Goal: Find specific page/section: Find specific page/section

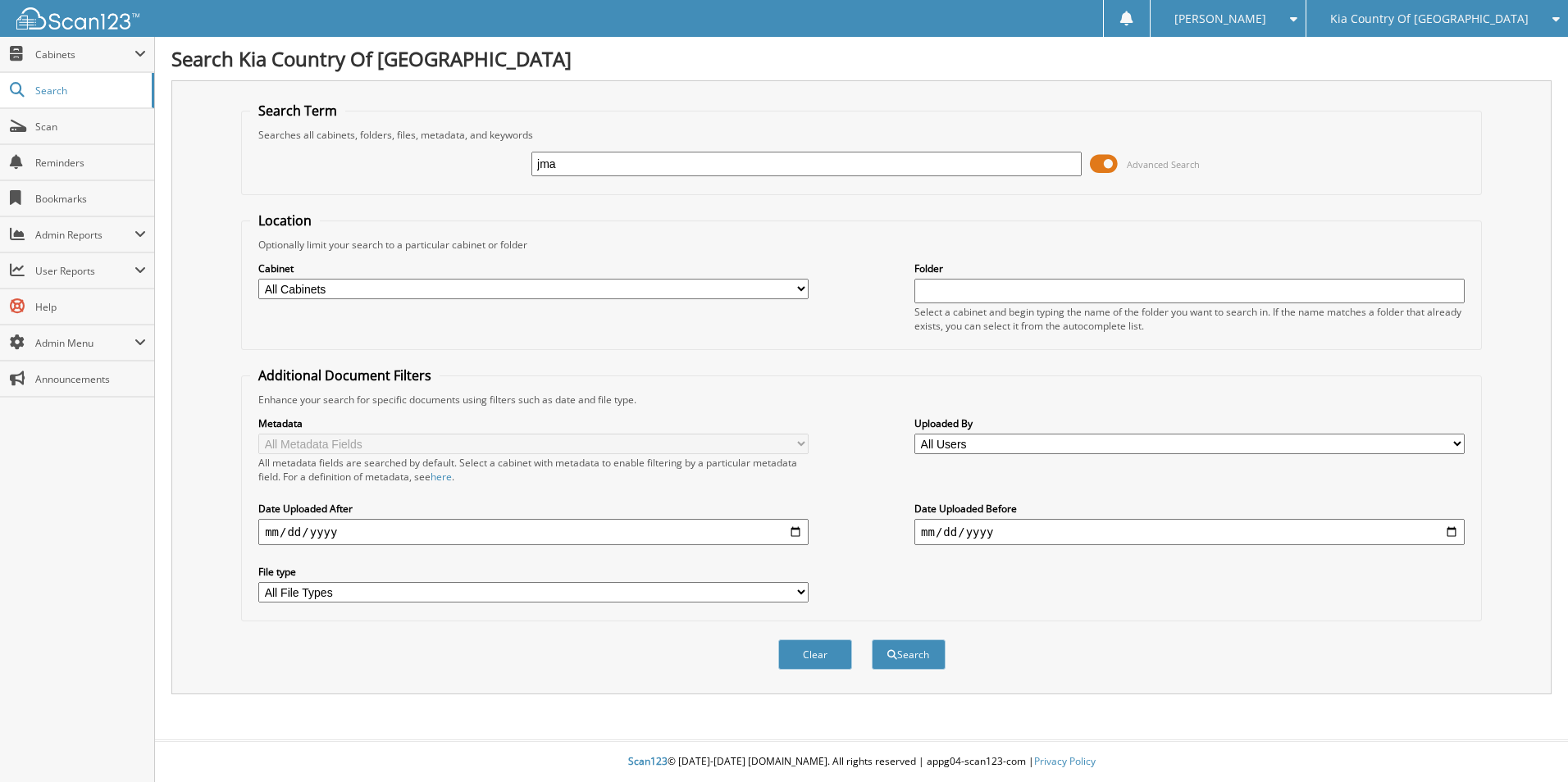
type input "jma"
click at [872, 639] on button "Search" at bounding box center [908, 654] width 74 height 30
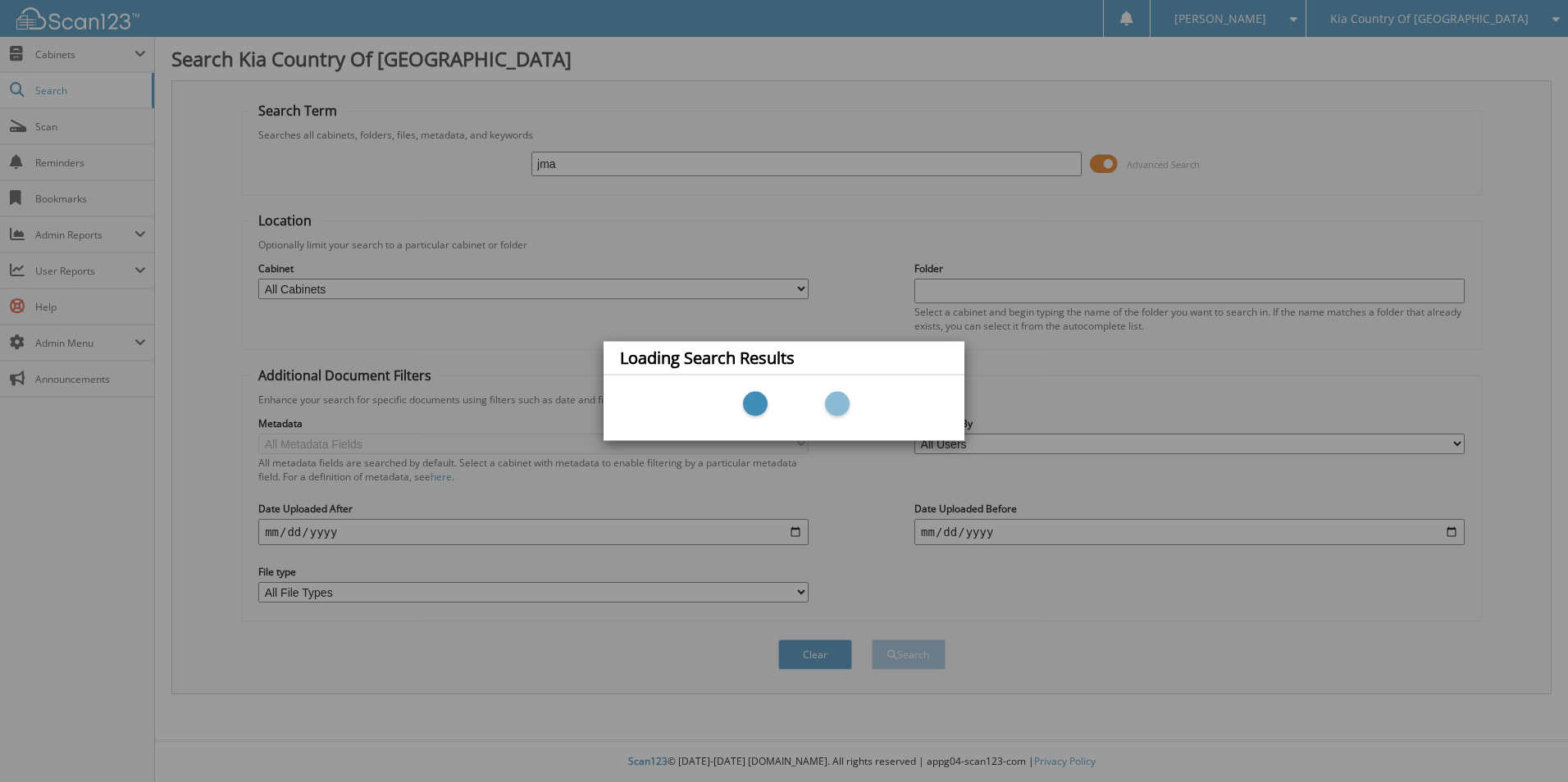
click at [1235, 234] on div "Loading Search Results" at bounding box center [784, 391] width 1568 height 782
click at [1490, 21] on div "Loading Search Results" at bounding box center [784, 391] width 1568 height 782
click at [81, 84] on div "Loading Search Results" at bounding box center [784, 391] width 1568 height 782
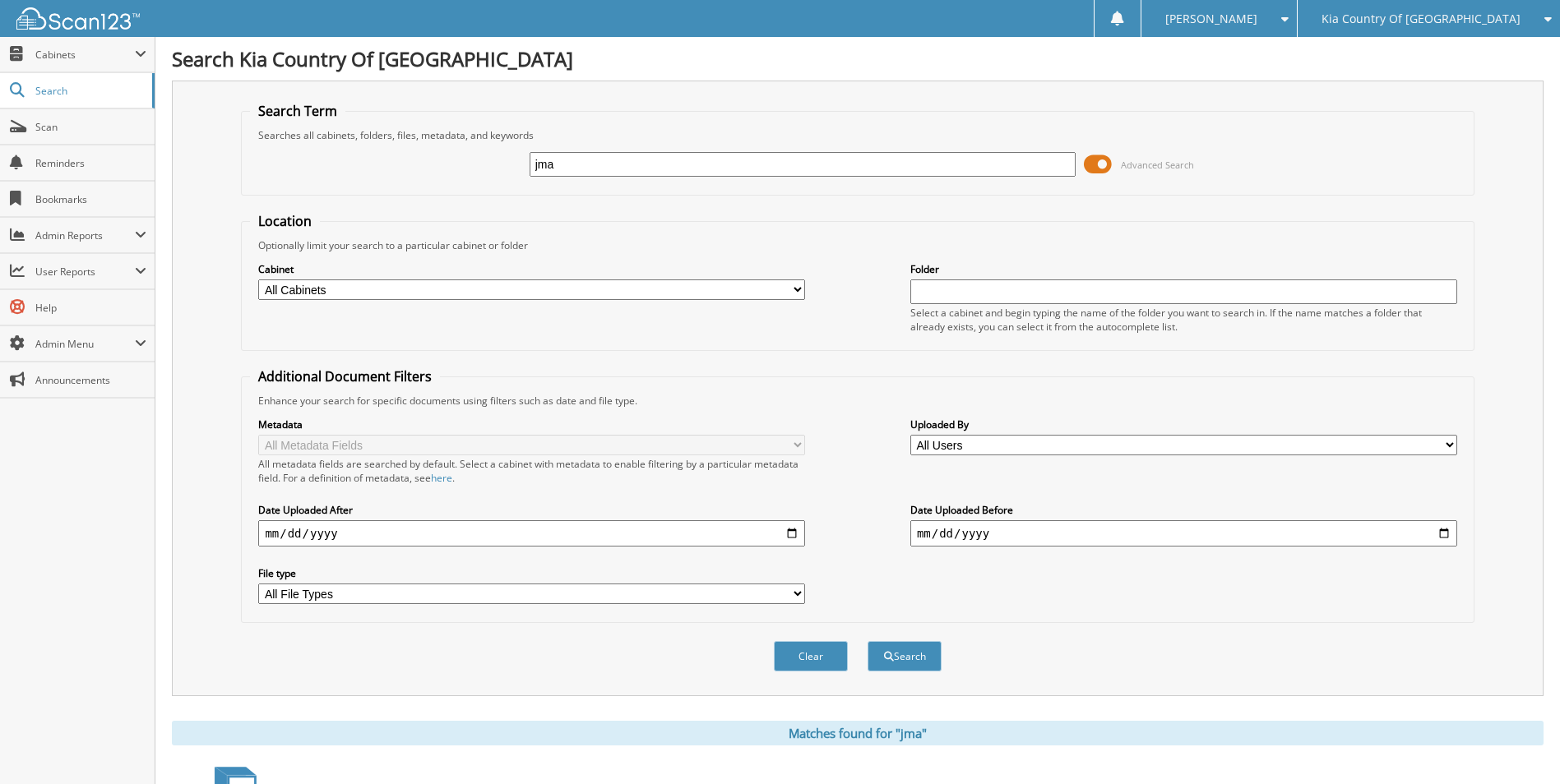
click at [1439, 22] on span "Kia Country Of [GEOGRAPHIC_DATA]" at bounding box center [1421, 19] width 199 height 10
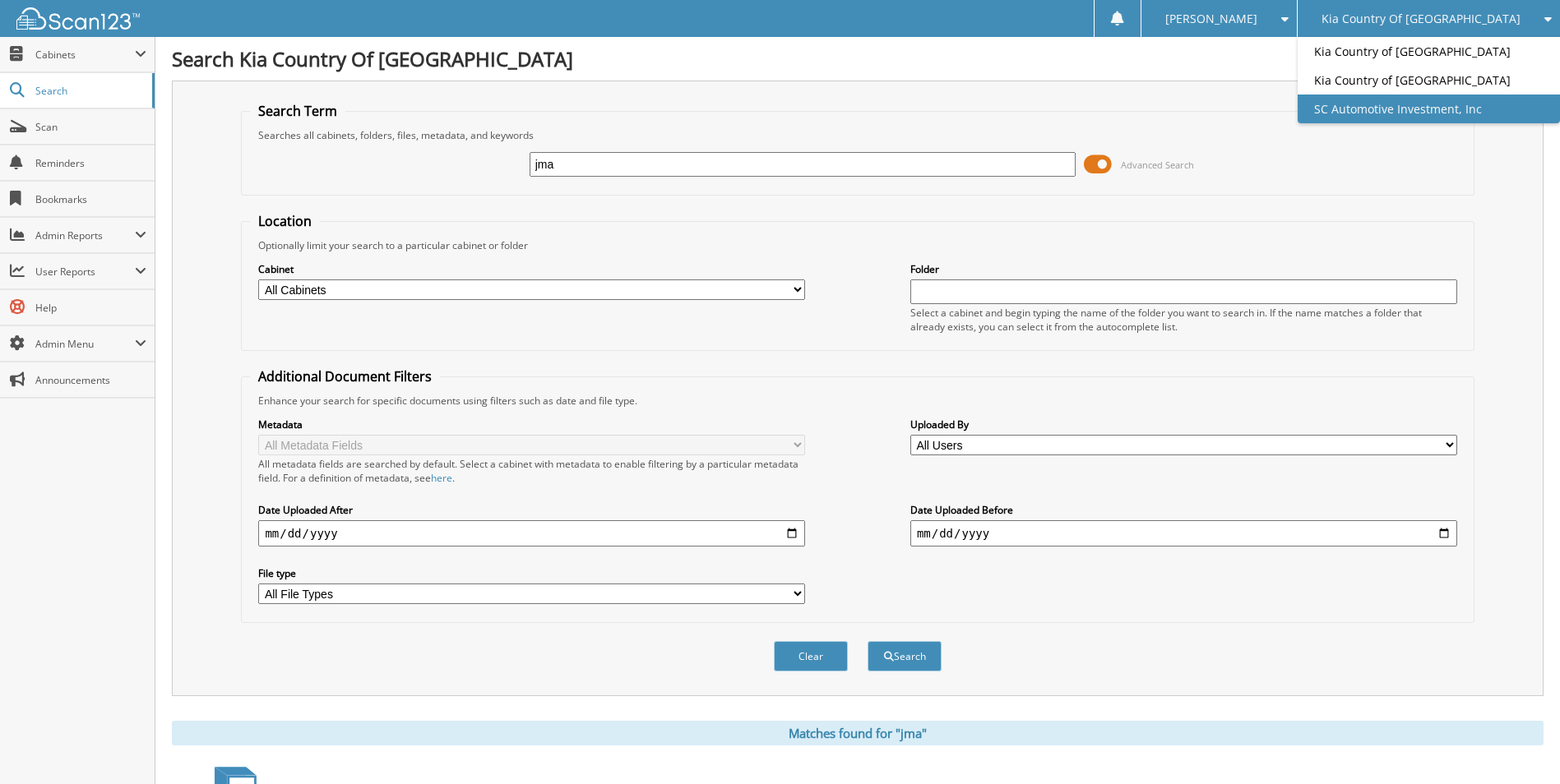
click at [1449, 106] on link "SC Automotive Investment, Inc" at bounding box center [1429, 108] width 262 height 29
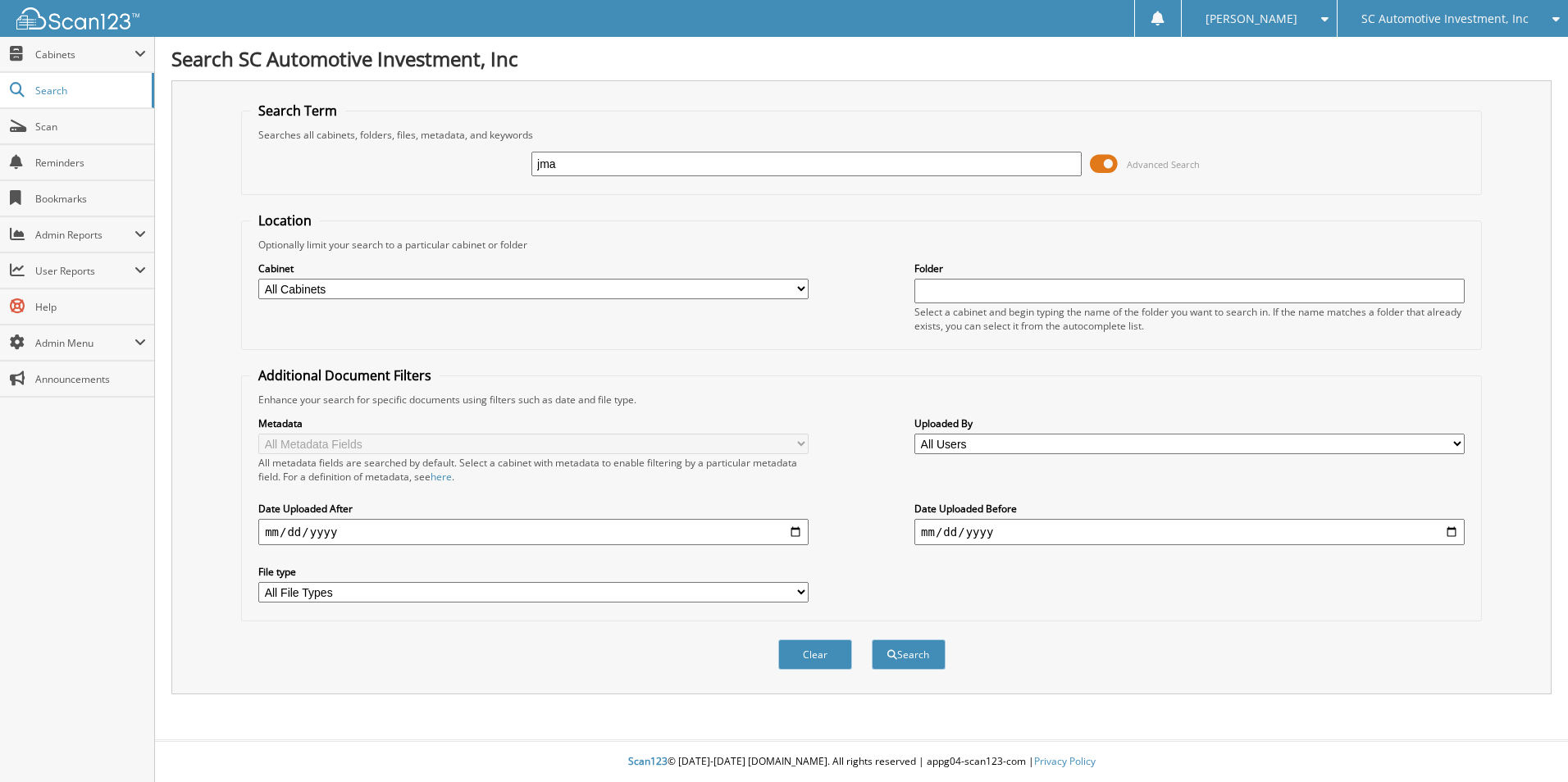
type input "jma"
click at [872, 639] on button "Search" at bounding box center [908, 654] width 74 height 30
click at [68, 96] on span "Search" at bounding box center [90, 90] width 108 height 14
click at [71, 55] on span "Cabinets" at bounding box center [85, 54] width 99 height 14
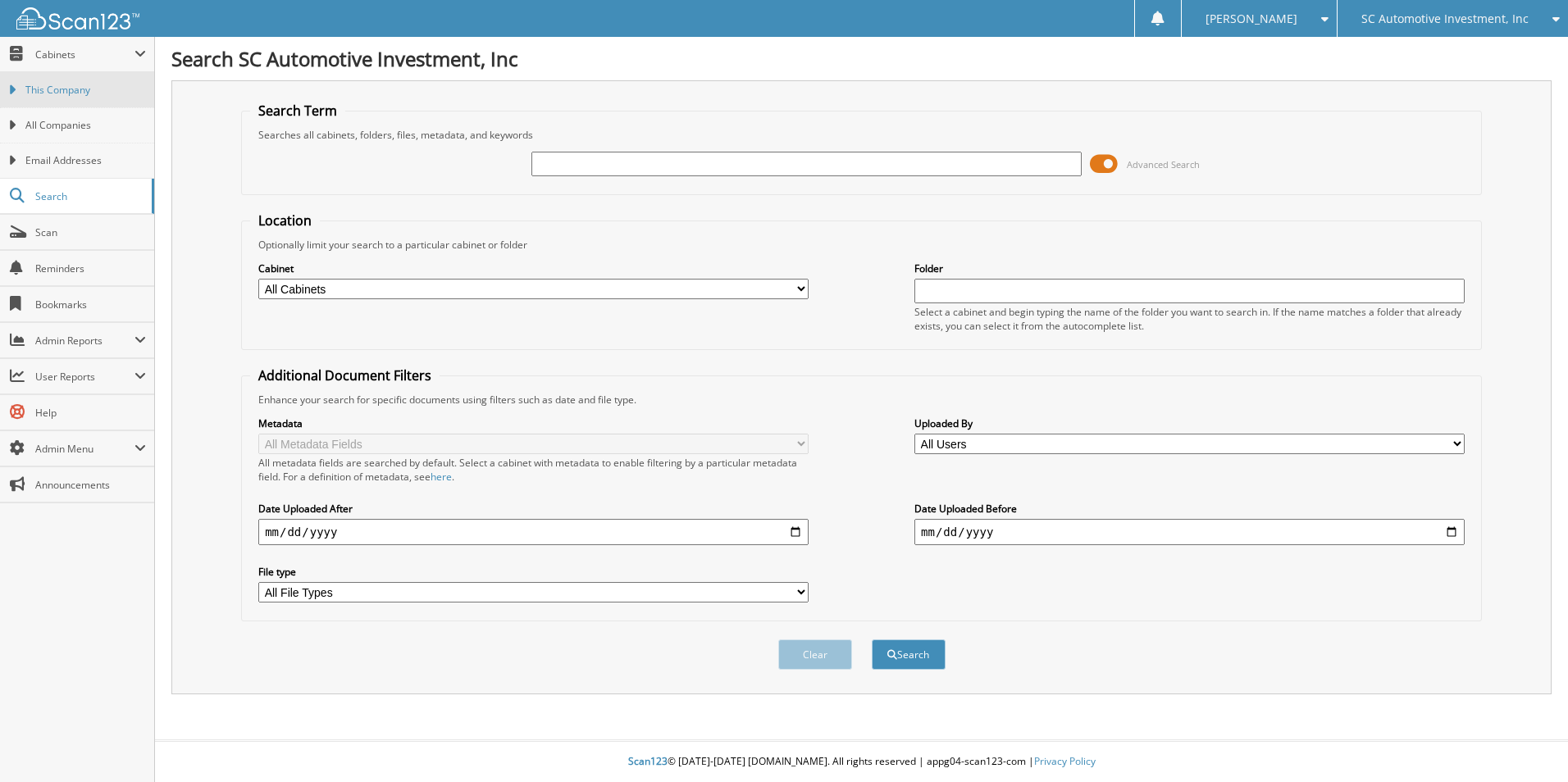
click at [72, 90] on span "This Company" at bounding box center [86, 90] width 121 height 15
